Goal: Register for event/course

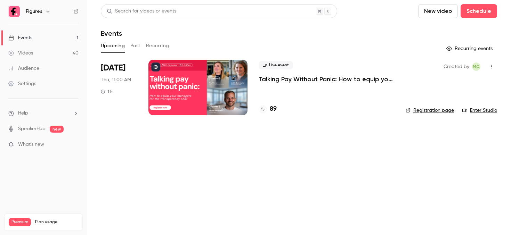
click at [251, 82] on li "[DATE] Thu, 11:00 AM 1 h Live event Talking Pay Without Panic: How to equip you…" at bounding box center [299, 92] width 397 height 64
click at [264, 81] on p "Talking Pay Without Panic: How to equip your managers for the transparency shift" at bounding box center [327, 79] width 136 height 8
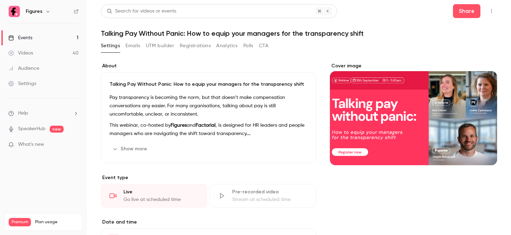
click at [184, 46] on button "Registrations" at bounding box center [195, 45] width 31 height 11
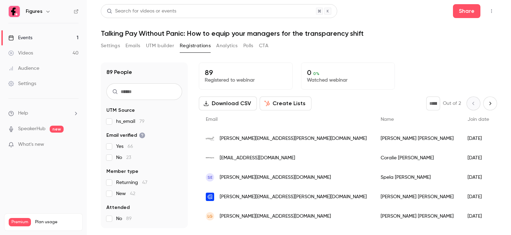
click at [239, 139] on span "[PERSON_NAME][EMAIL_ADDRESS][PERSON_NAME][DOMAIN_NAME]" at bounding box center [293, 138] width 147 height 7
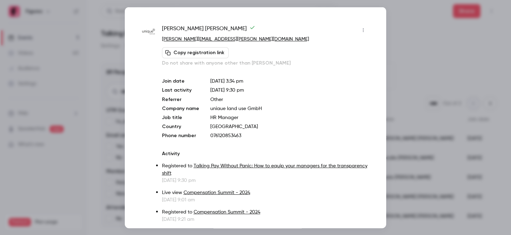
click at [449, 102] on div at bounding box center [255, 117] width 511 height 235
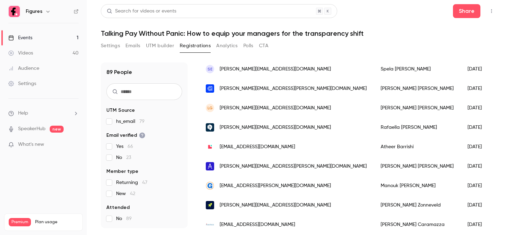
scroll to position [111, 0]
